Goal: Task Accomplishment & Management: Manage account settings

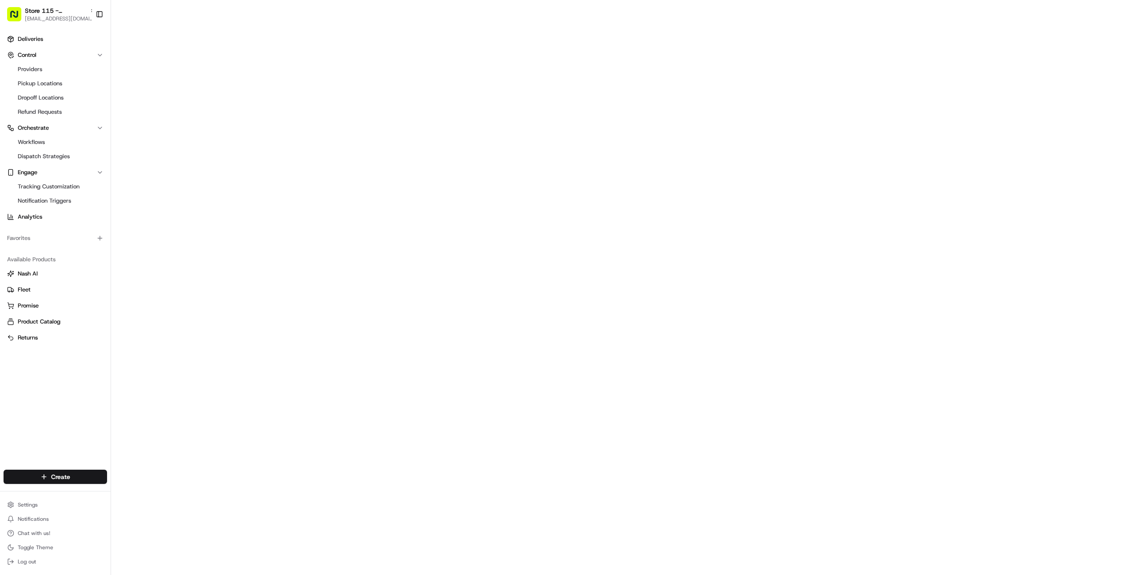
click at [14, 458] on div "Deliveries Control Providers Pickup Locations Dropoff Locations Refund Requests…" at bounding box center [55, 245] width 111 height 434
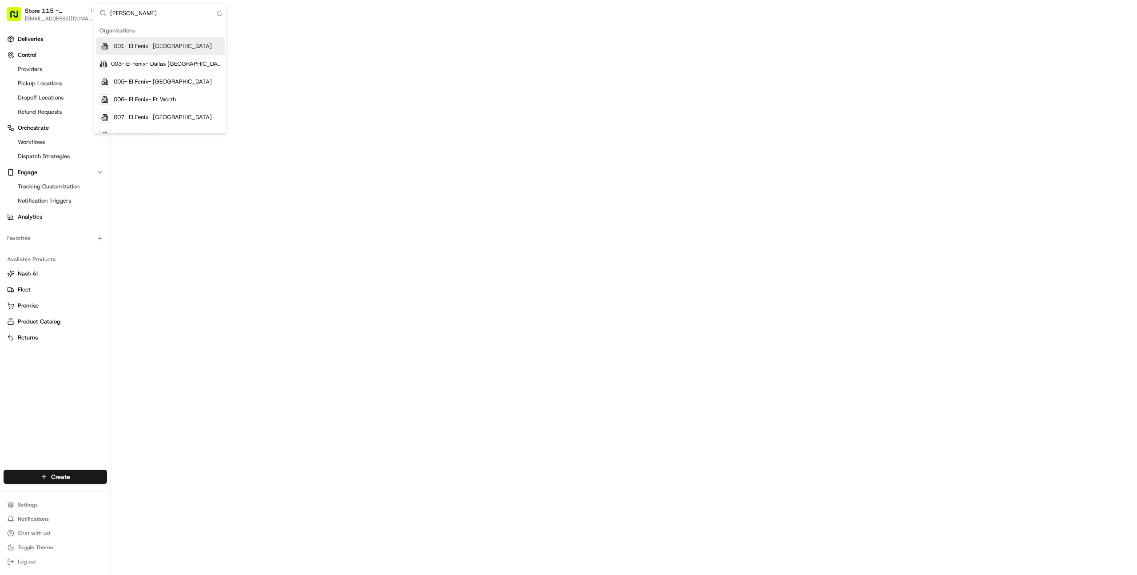
type input "homeru"
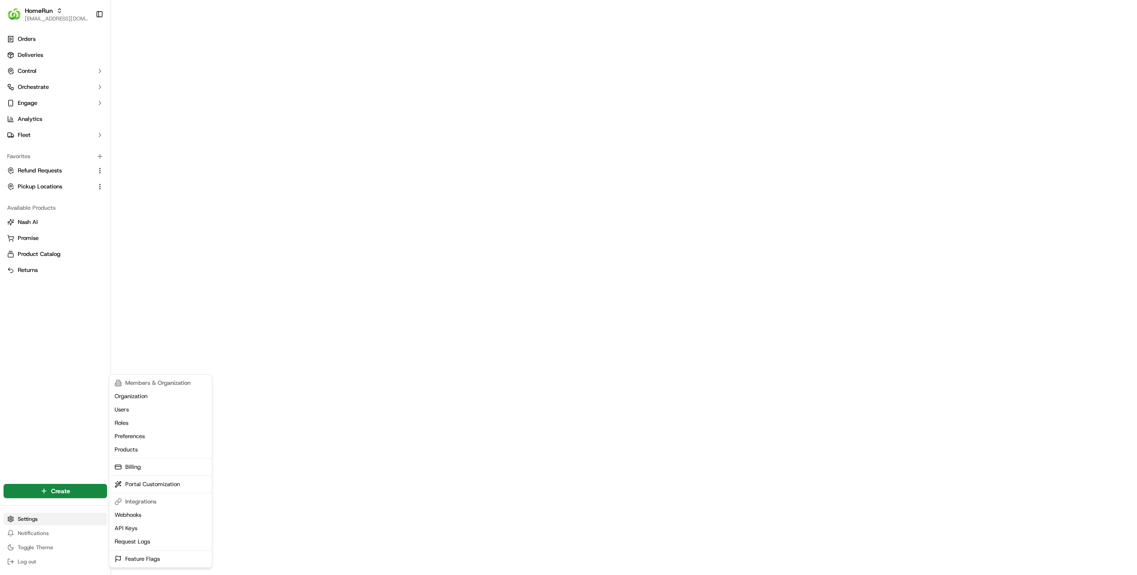
click at [56, 519] on html "HomeRun [EMAIL_ADDRESS][DOMAIN_NAME] Toggle Sidebar Orders Deliveries Control O…" at bounding box center [568, 287] width 1137 height 575
click at [150, 398] on link "Organization" at bounding box center [160, 395] width 99 height 13
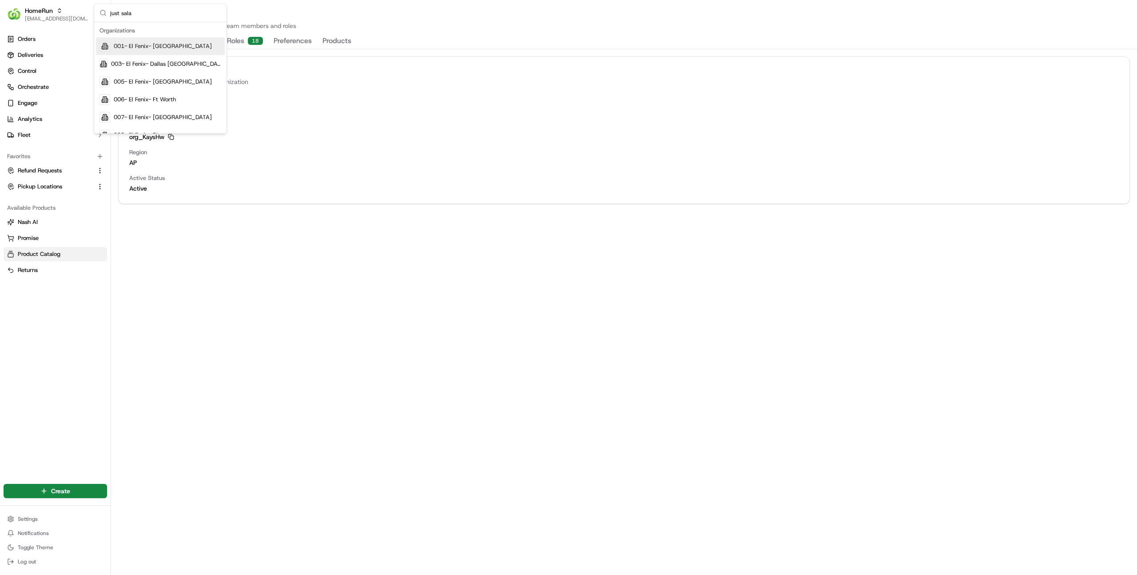
type input "just salad"
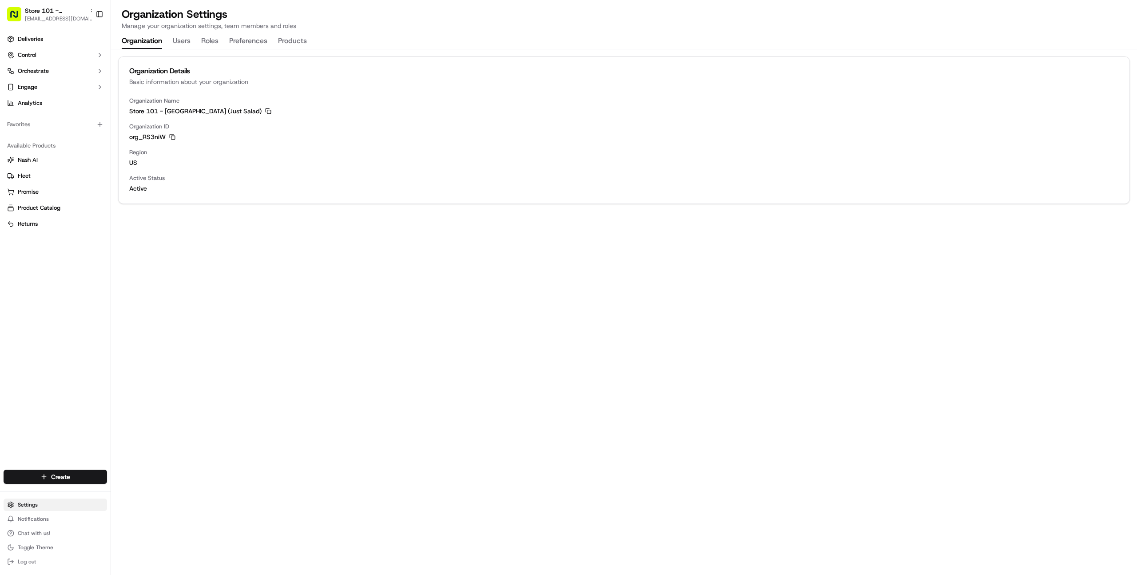
click at [28, 508] on html "Store 101 - [GEOGRAPHIC_DATA] (Just Salad) [EMAIL_ADDRESS][DOMAIN_NAME] Toggle …" at bounding box center [568, 287] width 1137 height 575
click at [148, 513] on link "Webhooks" at bounding box center [160, 514] width 99 height 13
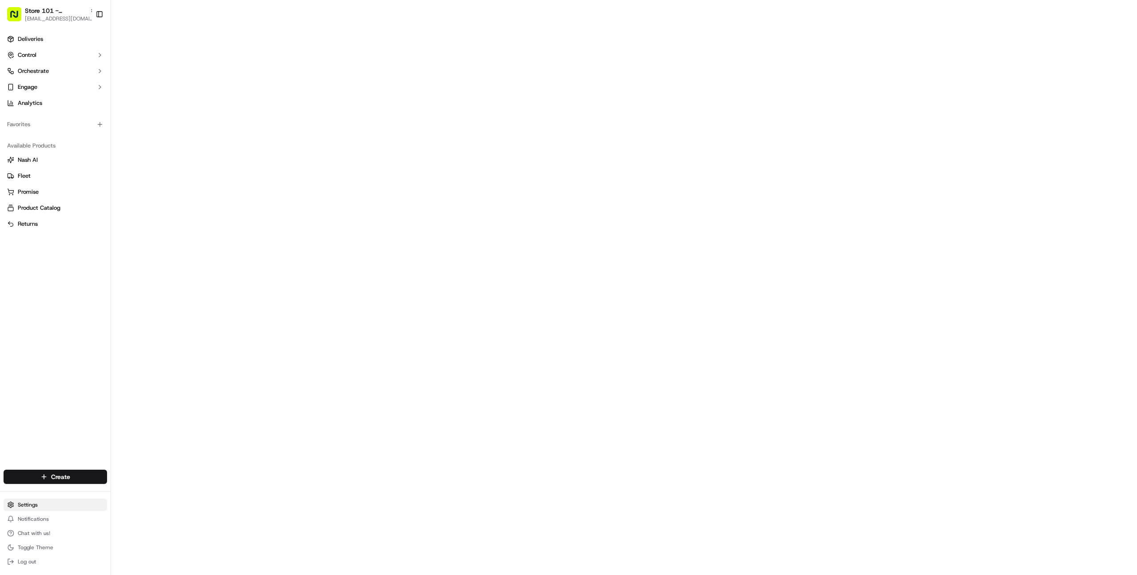
click at [47, 502] on html "Store 101 - [GEOGRAPHIC_DATA] (Just Salad) [EMAIL_ADDRESS][DOMAIN_NAME] Toggle …" at bounding box center [568, 287] width 1137 height 575
click at [156, 515] on link "Webhooks" at bounding box center [160, 514] width 99 height 13
click at [74, 308] on div "Deliveries Control Orchestrate Engage Analytics Favorites Available Products [P…" at bounding box center [55, 245] width 111 height 434
click at [172, 12] on input "just salad 1store 108" at bounding box center [165, 13] width 111 height 18
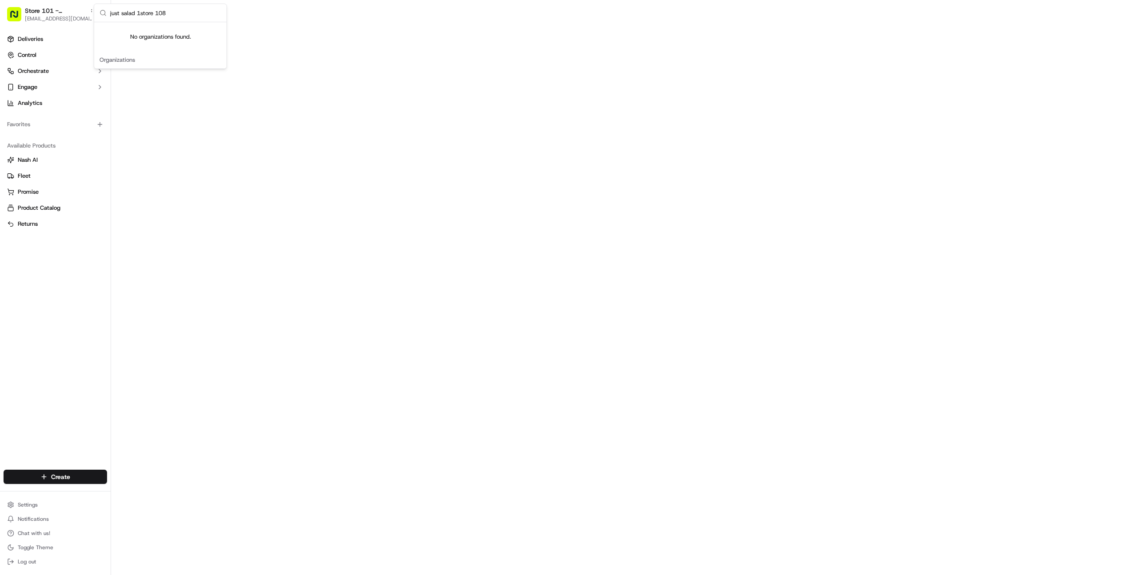
click at [172, 12] on input "just salad 1store 108" at bounding box center [165, 13] width 111 height 18
type input "store 108"
click at [163, 44] on span "Store 108 - [GEOGRAPHIC_DATA] (Just Salad)" at bounding box center [166, 46] width 109 height 8
click at [60, 265] on div "Deliveries Control Orchestrate Engage Analytics Favorites Available Products [P…" at bounding box center [55, 245] width 111 height 434
click at [55, 286] on div "Deliveries Control Orchestrate Engage Analytics Favorites Available Products [P…" at bounding box center [55, 245] width 111 height 434
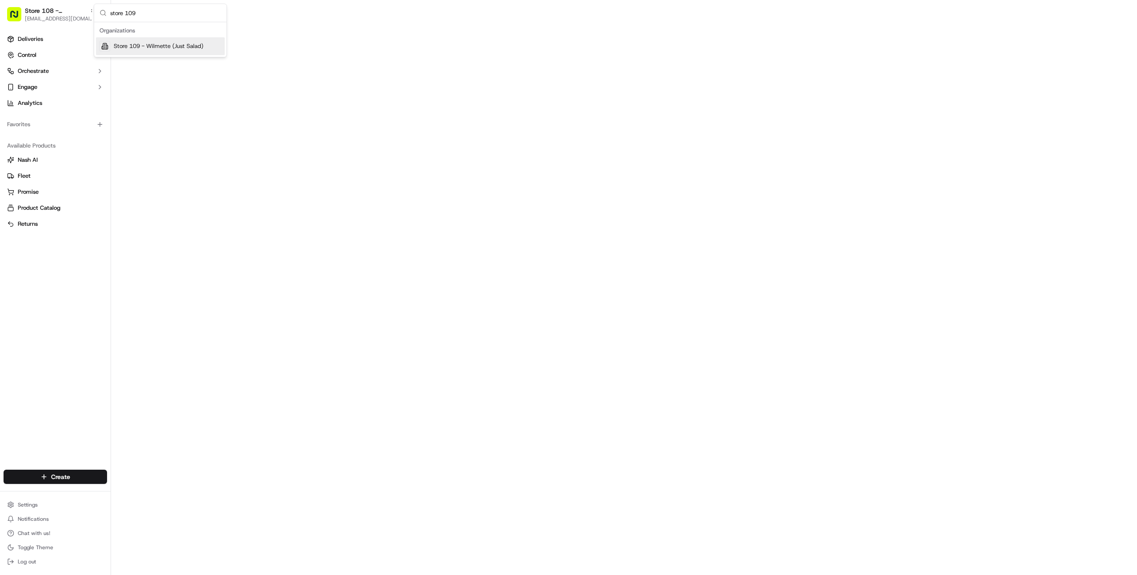
type input "store 109"
click at [172, 46] on span "Store 109 - Wilmette (Just Salad)" at bounding box center [159, 46] width 90 height 8
click at [76, 338] on div "Deliveries Control Orchestrate Engage Analytics Favorites Available Products [P…" at bounding box center [55, 245] width 111 height 434
type input "store 115"
click at [160, 44] on span "Store 115 - [GEOGRAPHIC_DATA] (Just Salad)" at bounding box center [166, 46] width 109 height 8
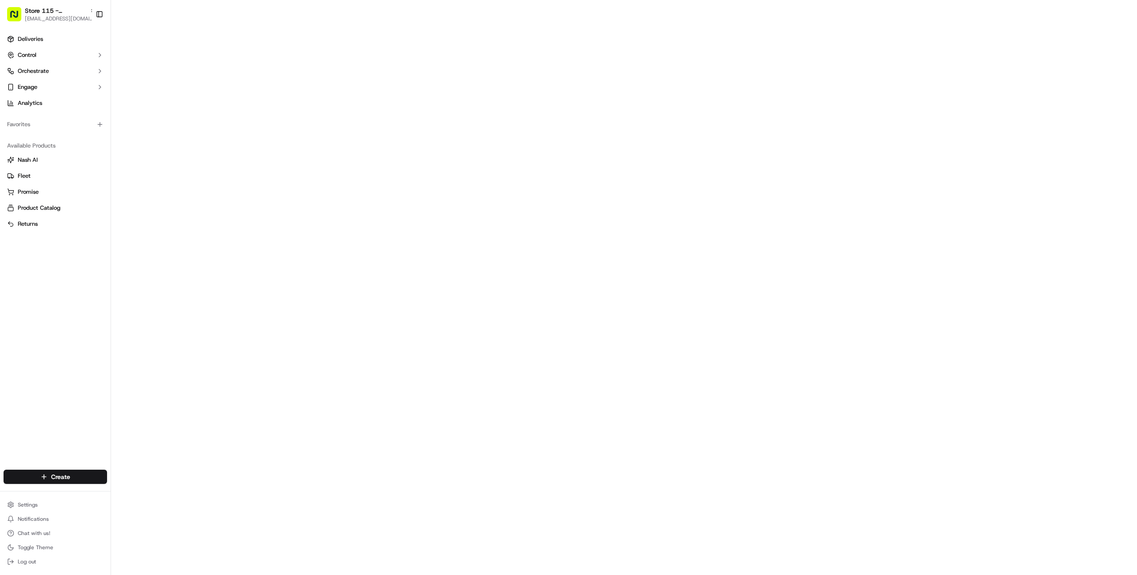
click at [72, 306] on div "Deliveries Control Orchestrate Engage Analytics Favorites Available Products [P…" at bounding box center [55, 245] width 111 height 434
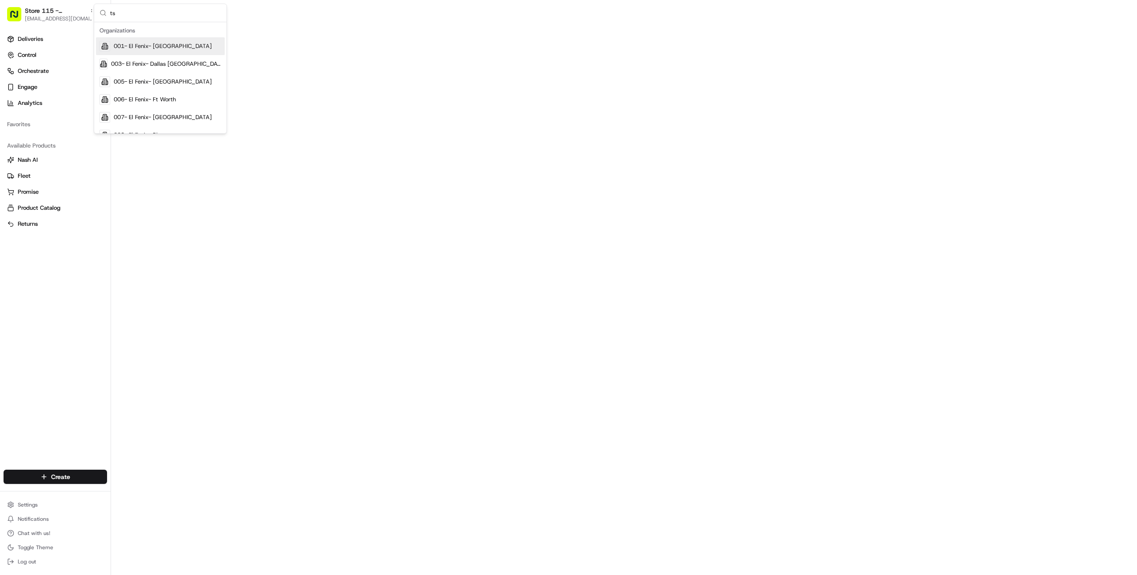
type input "tso"
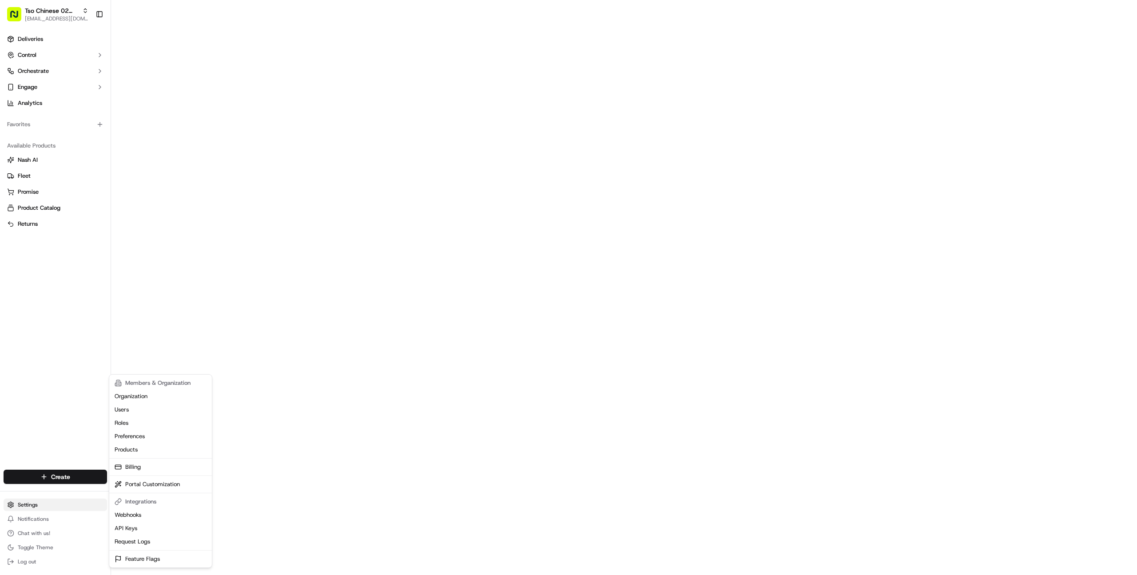
click at [40, 505] on html "Tso Chinese 02 Arbor [EMAIL_ADDRESS][DOMAIN_NAME] Toggle Sidebar Deliveries Con…" at bounding box center [568, 287] width 1137 height 575
click at [59, 89] on html "Tso Chinese 02 Arbor [EMAIL_ADDRESS][DOMAIN_NAME] Toggle Sidebar Deliveries Con…" at bounding box center [568, 287] width 1137 height 575
click at [61, 85] on button "Engage" at bounding box center [55, 87] width 103 height 14
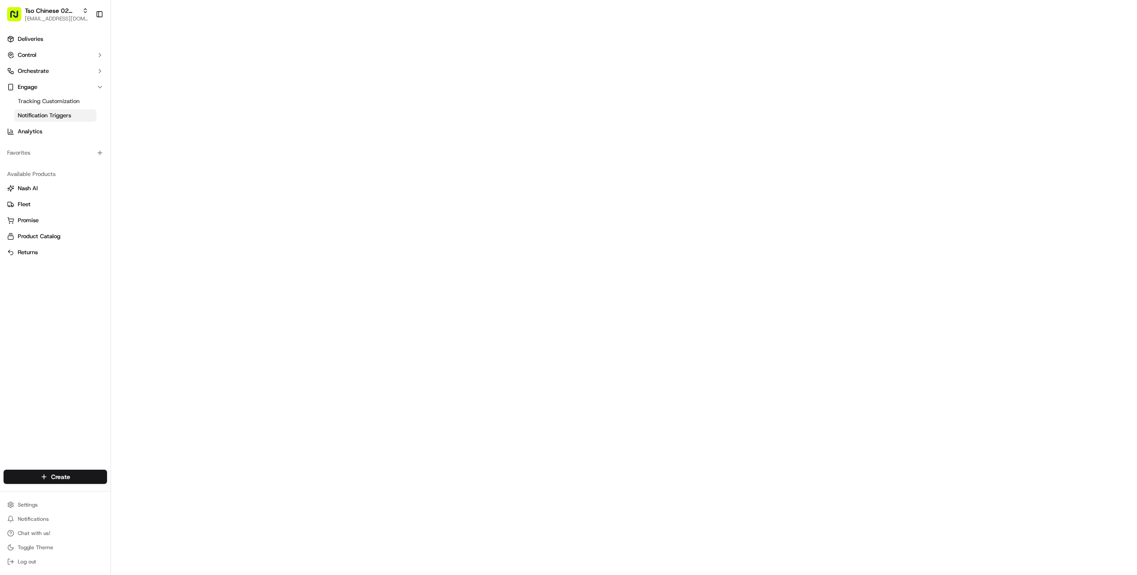
click at [60, 116] on span "Notification Triggers" at bounding box center [44, 115] width 53 height 8
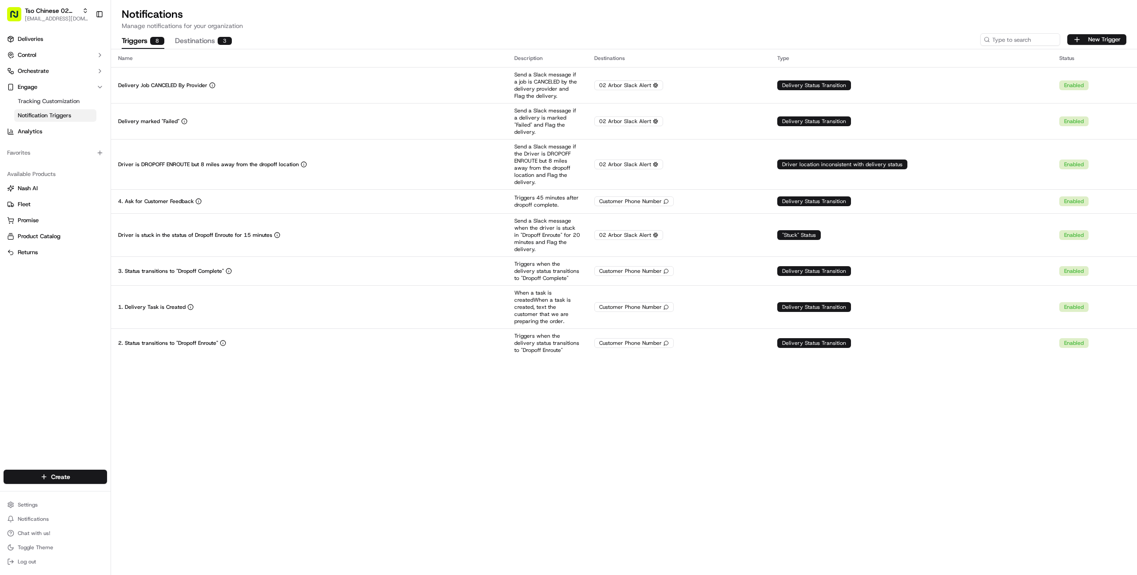
click at [791, 55] on div "Type" at bounding box center [911, 58] width 268 height 7
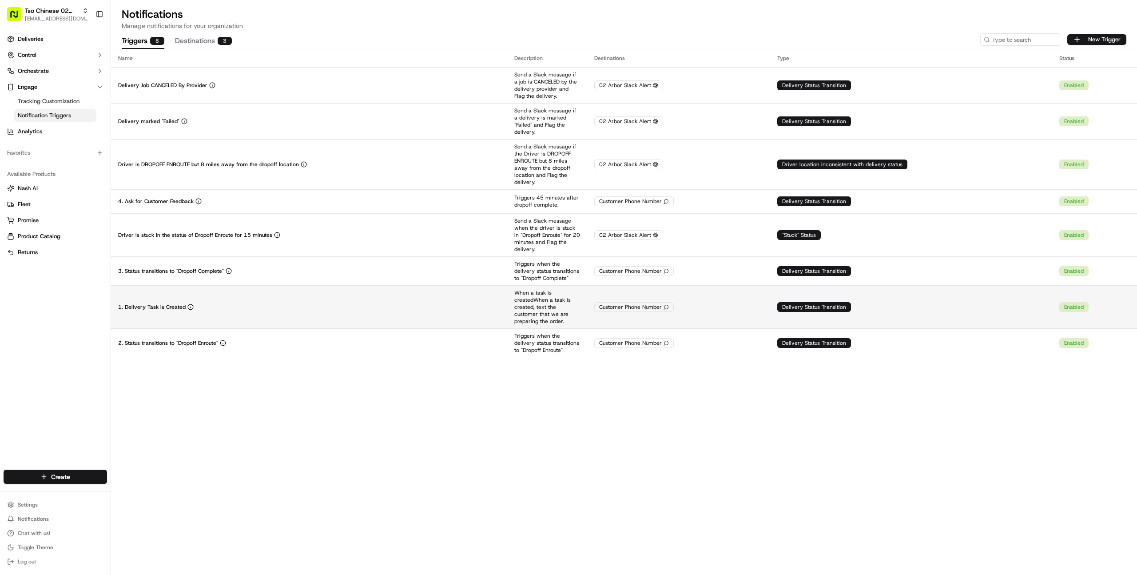
click at [312, 285] on td "1. Delivery Task is Created" at bounding box center [309, 306] width 396 height 43
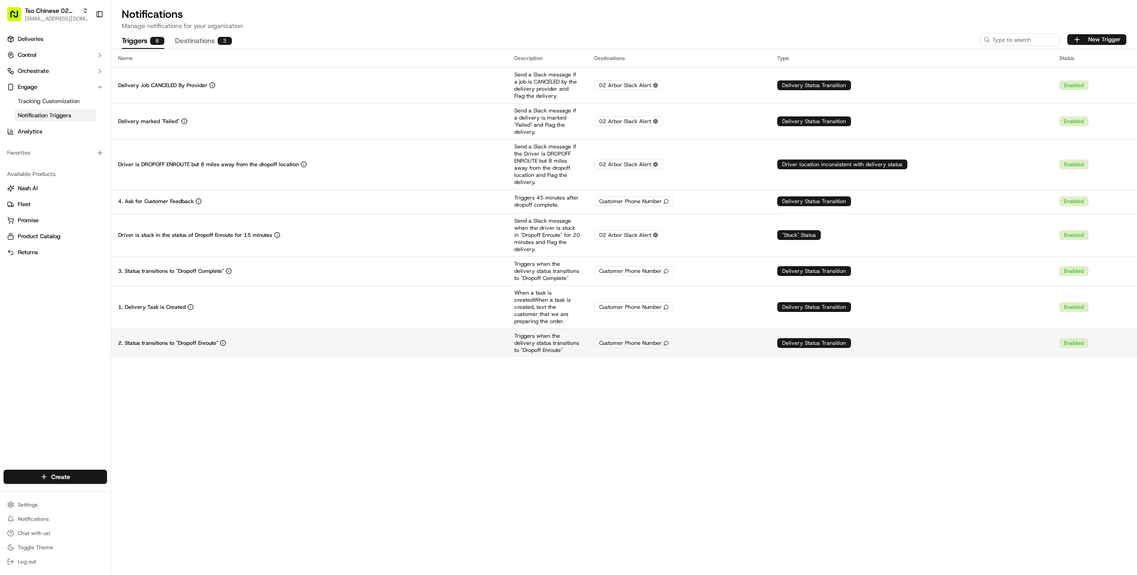
click at [300, 339] on div "2. Status transitions to "Dropoff Enroute"" at bounding box center [309, 342] width 382 height 7
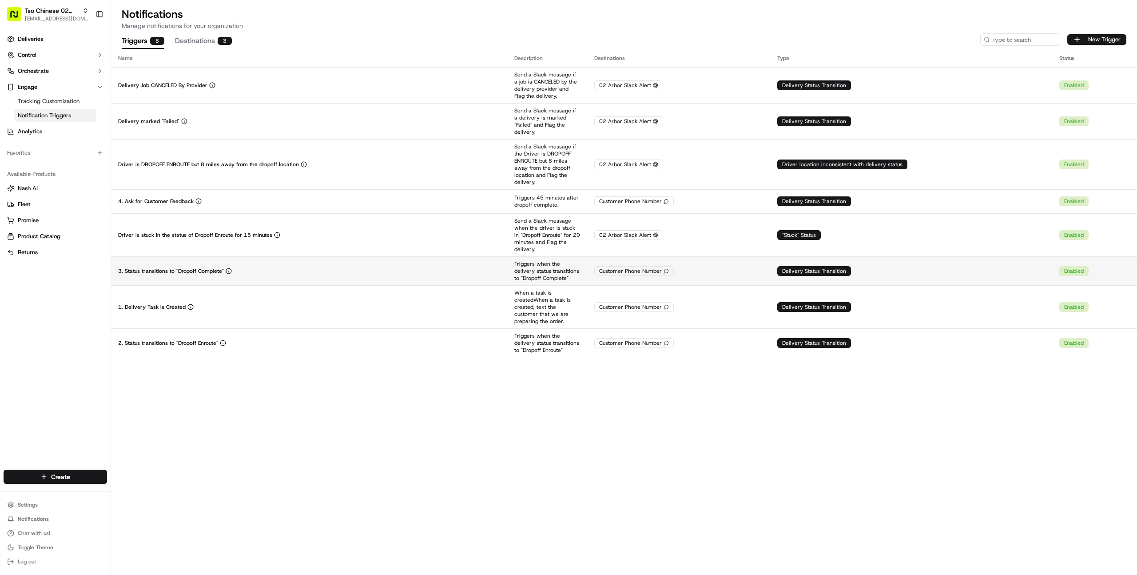
click at [300, 267] on div "3. Status transitions to "Dropoff Complete"" at bounding box center [309, 270] width 382 height 7
